Goal: Find specific page/section: Find specific page/section

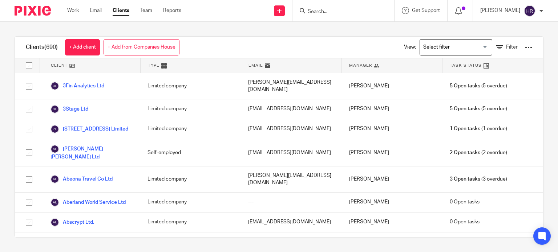
click at [307, 15] on input "Search" at bounding box center [339, 12] width 65 height 7
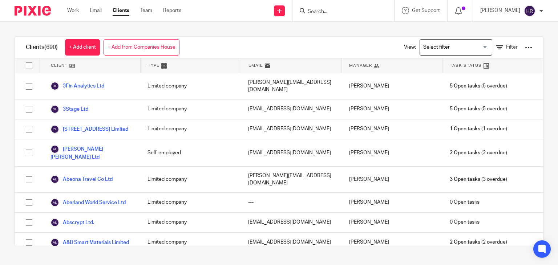
click at [308, 13] on input "Search" at bounding box center [339, 12] width 65 height 7
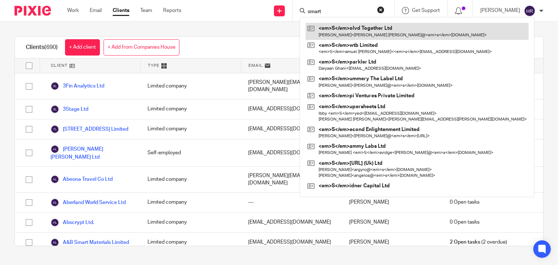
type input "smart"
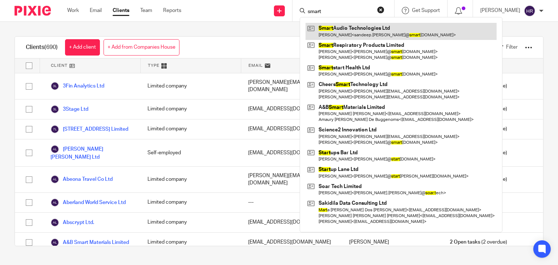
click at [314, 29] on link at bounding box center [400, 31] width 191 height 17
click at [317, 39] on link at bounding box center [400, 31] width 191 height 17
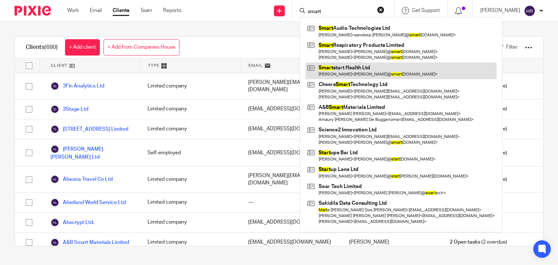
click at [324, 73] on link at bounding box center [400, 70] width 191 height 17
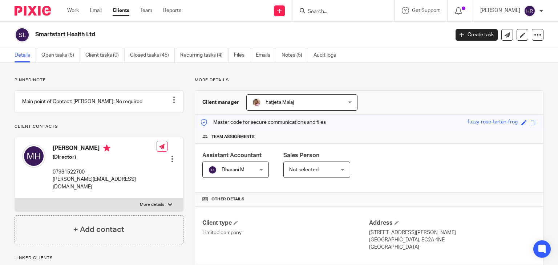
click at [312, 13] on input "Search" at bounding box center [339, 12] width 65 height 7
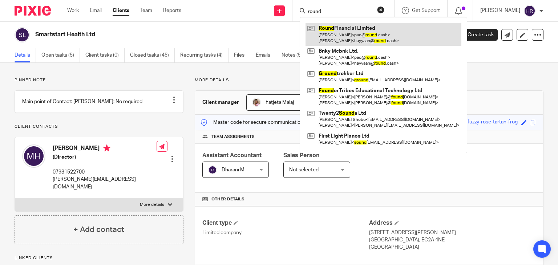
type input "round"
click at [326, 32] on link at bounding box center [383, 34] width 156 height 23
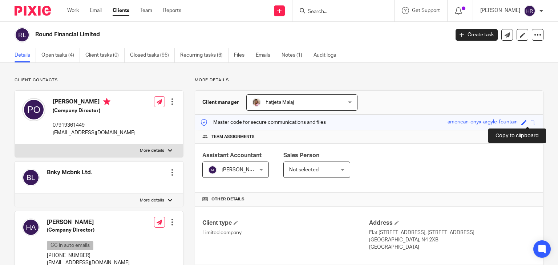
click at [530, 124] on span at bounding box center [532, 122] width 5 height 5
click at [318, 13] on input "Search" at bounding box center [339, 12] width 65 height 7
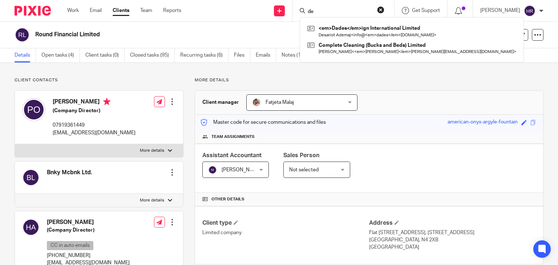
type input "d"
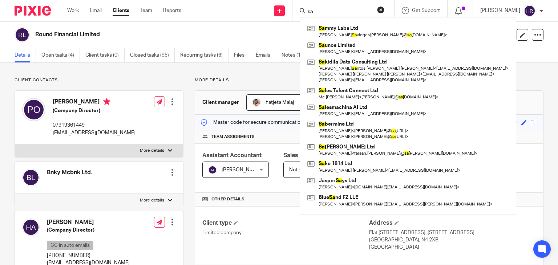
type input "s"
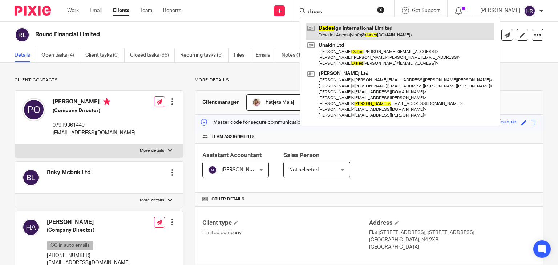
type input "dades"
click at [322, 35] on link at bounding box center [399, 31] width 189 height 17
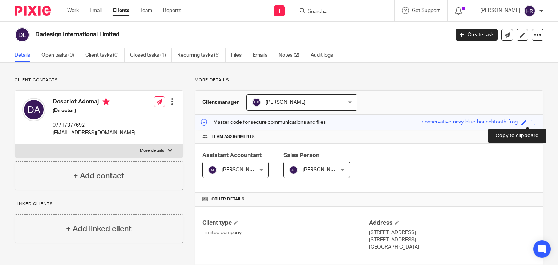
click at [530, 124] on span at bounding box center [532, 122] width 5 height 5
click at [327, 13] on input "Search" at bounding box center [339, 12] width 65 height 7
type input "o"
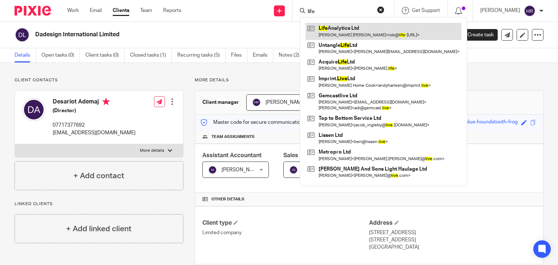
type input "life"
click at [334, 32] on link at bounding box center [383, 31] width 156 height 17
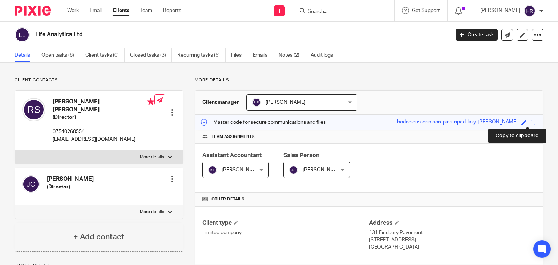
click at [524, 122] on div "Save bodacious-crimson-pinstriped-lazy-[PERSON_NAME]" at bounding box center [467, 122] width 141 height 8
click at [530, 123] on span at bounding box center [532, 122] width 5 height 5
click at [315, 12] on input "Search" at bounding box center [339, 12] width 65 height 7
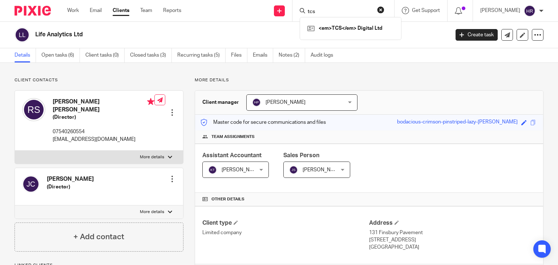
type input "tcs"
click at [317, 26] on link at bounding box center [350, 28] width 90 height 11
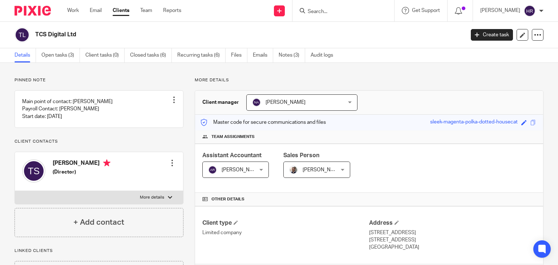
click at [324, 13] on input "Search" at bounding box center [339, 12] width 65 height 7
click at [321, 12] on input "Search" at bounding box center [339, 12] width 65 height 7
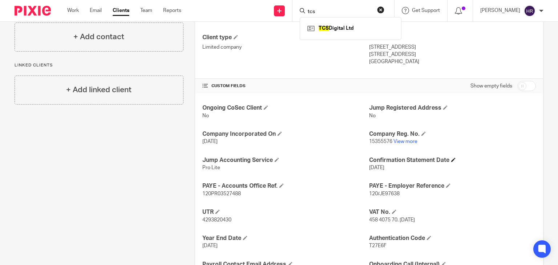
scroll to position [185, 0]
type input "tcs"
click at [408, 145] on div "Ongoing CoSec Client No Jump Registered Address No Company Incorporated On [DAT…" at bounding box center [369, 203] width 348 height 219
click at [408, 146] on div "Ongoing CoSec Client No Jump Registered Address No Company Incorporated On [DAT…" at bounding box center [369, 203] width 348 height 219
click at [408, 141] on link "View more" at bounding box center [405, 141] width 24 height 5
